Goal: Check status: Check status

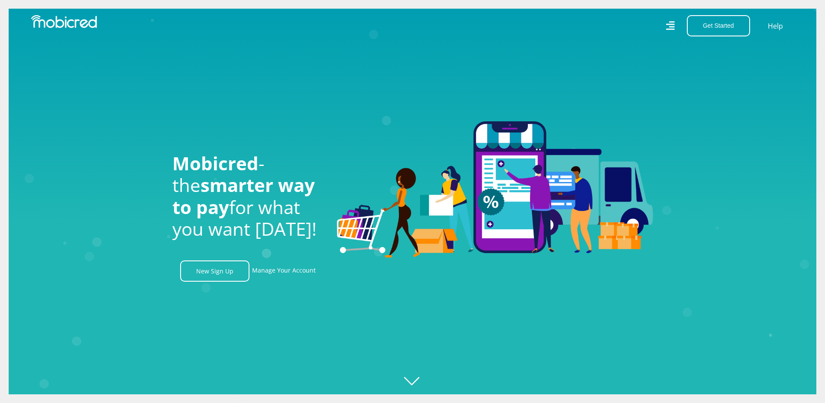
scroll to position [0, 1110]
click at [278, 274] on link "Manage Your Account" at bounding box center [284, 270] width 64 height 21
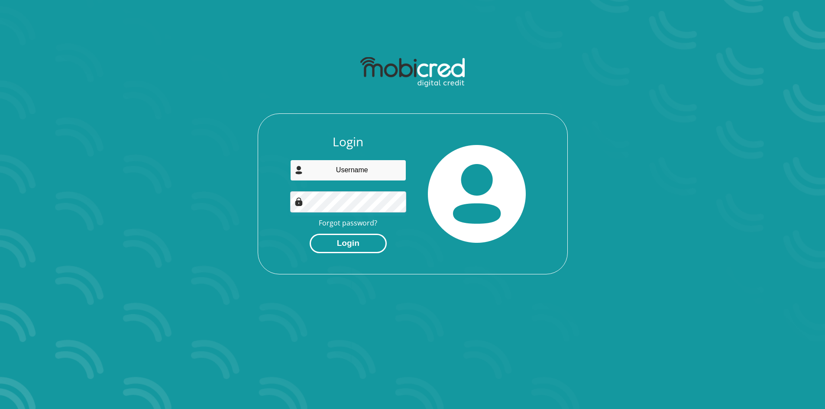
type input "photoelectricpe@gmail.com"
click at [361, 239] on button "Login" at bounding box center [348, 243] width 77 height 19
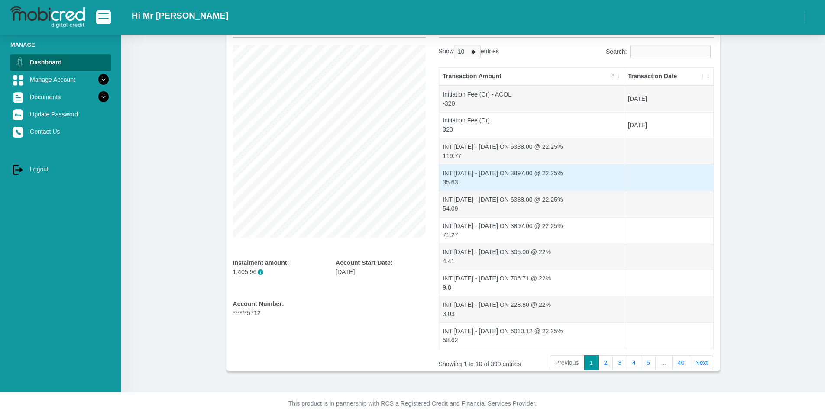
scroll to position [79, 0]
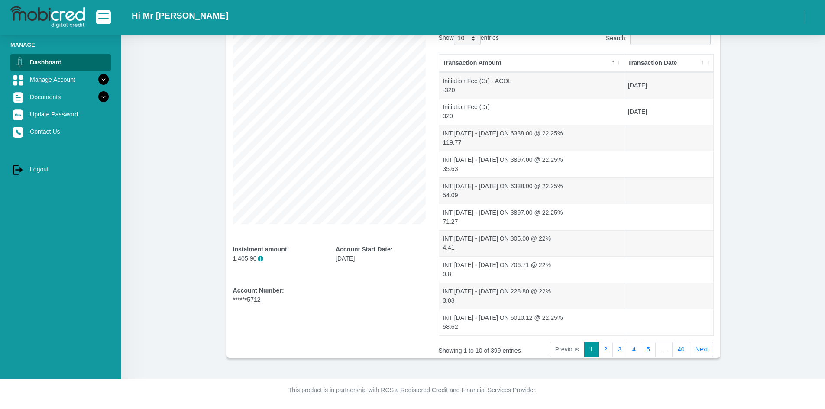
click at [698, 65] on th "Transaction Date" at bounding box center [668, 63] width 89 height 18
click at [704, 66] on th "Transaction Date" at bounding box center [668, 63] width 89 height 18
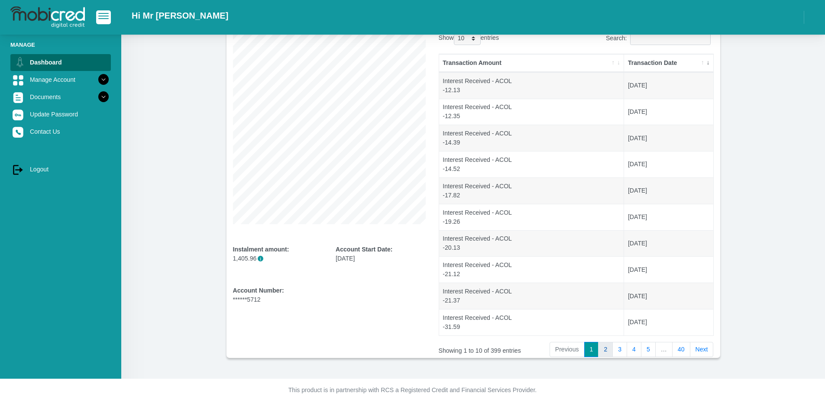
click at [609, 349] on link "2" at bounding box center [605, 350] width 15 height 16
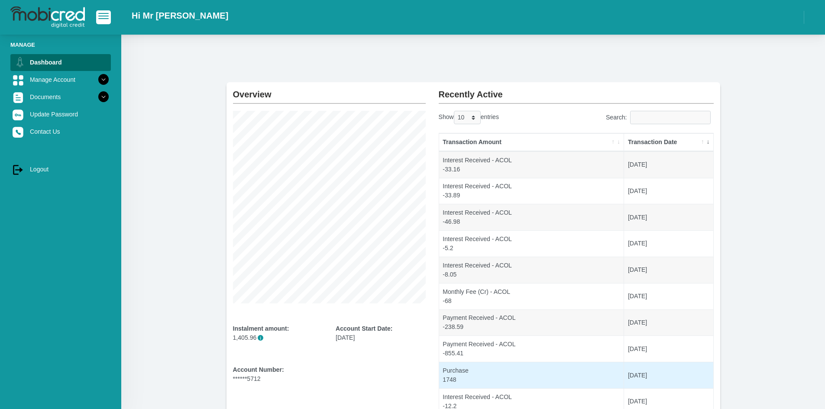
scroll to position [43, 0]
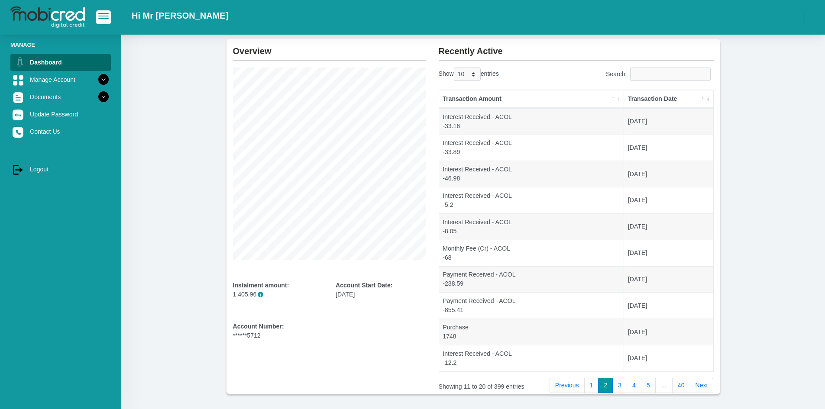
click at [261, 296] on span "i" at bounding box center [261, 295] width 6 height 6
click at [623, 386] on link "3" at bounding box center [619, 386] width 15 height 16
click at [639, 389] on link "4" at bounding box center [633, 386] width 15 height 16
click at [622, 389] on link "3" at bounding box center [619, 386] width 15 height 16
click at [606, 388] on link "2" at bounding box center [605, 386] width 15 height 16
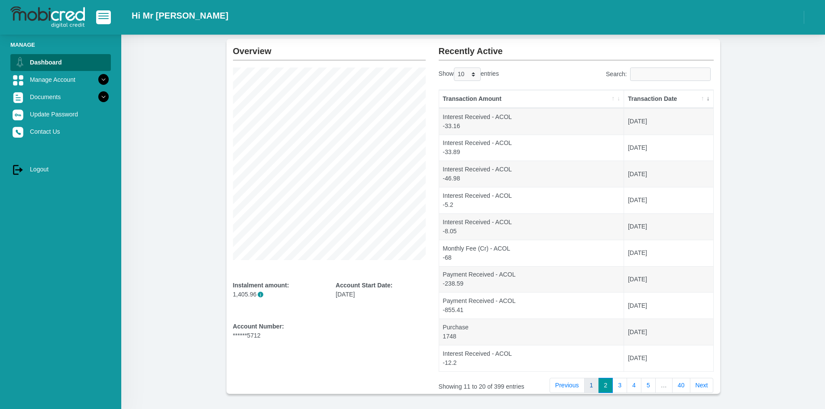
click at [599, 388] on link "1" at bounding box center [591, 386] width 15 height 16
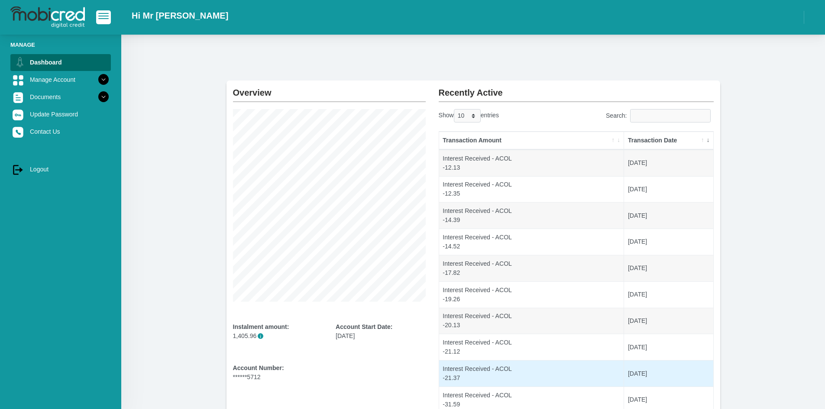
scroll to position [0, 0]
